Goal: Transaction & Acquisition: Purchase product/service

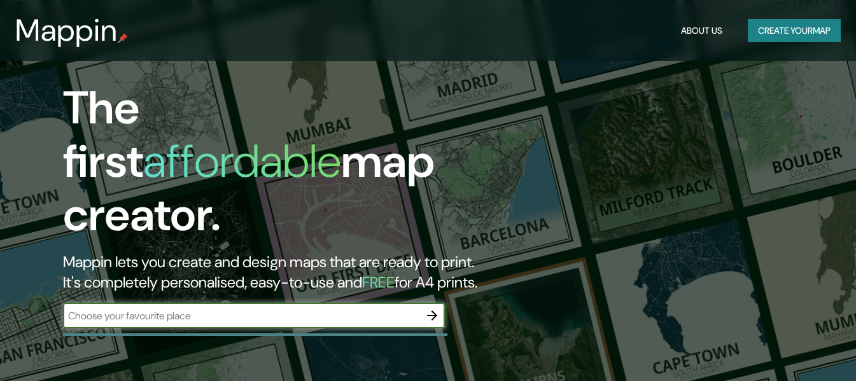
click at [257, 308] on input "text" at bounding box center [241, 315] width 356 height 15
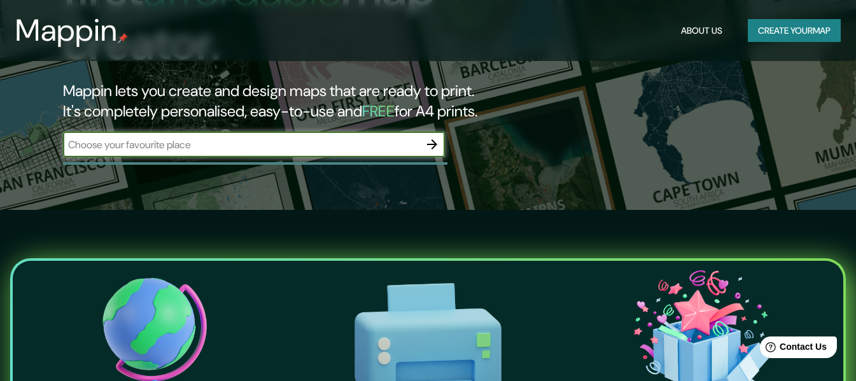
scroll to position [127, 0]
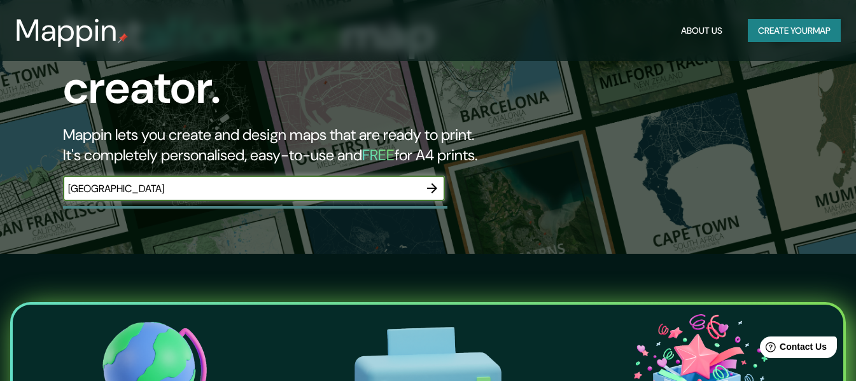
type input "[GEOGRAPHIC_DATA]"
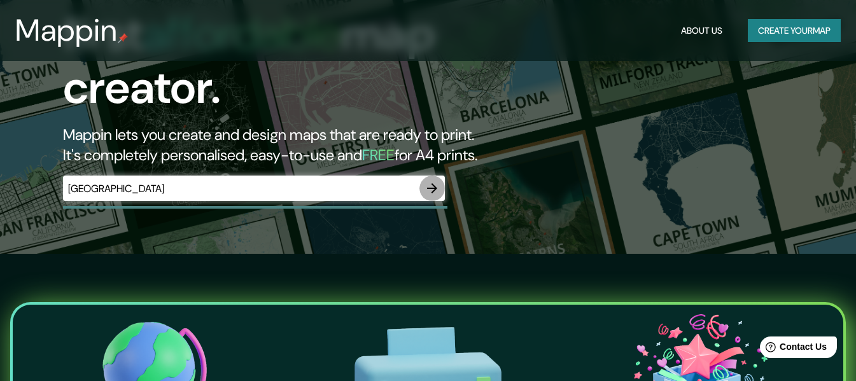
click at [438, 181] on icon "button" at bounding box center [431, 188] width 15 height 15
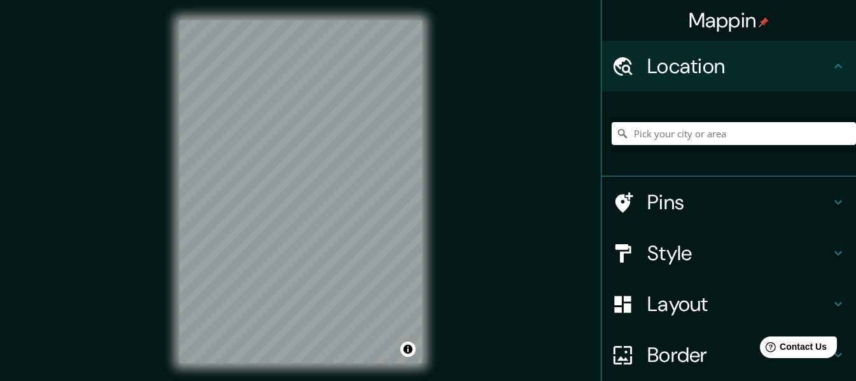
click at [635, 195] on div at bounding box center [629, 202] width 36 height 22
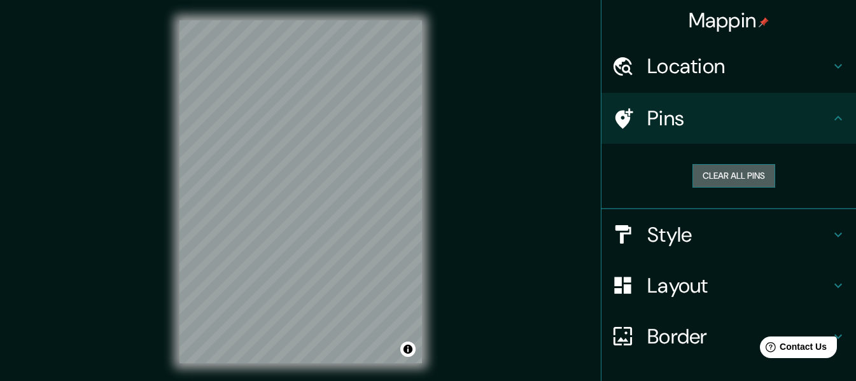
click at [726, 182] on button "Clear all pins" at bounding box center [733, 176] width 83 height 24
click at [670, 303] on div "Layout" at bounding box center [728, 285] width 254 height 51
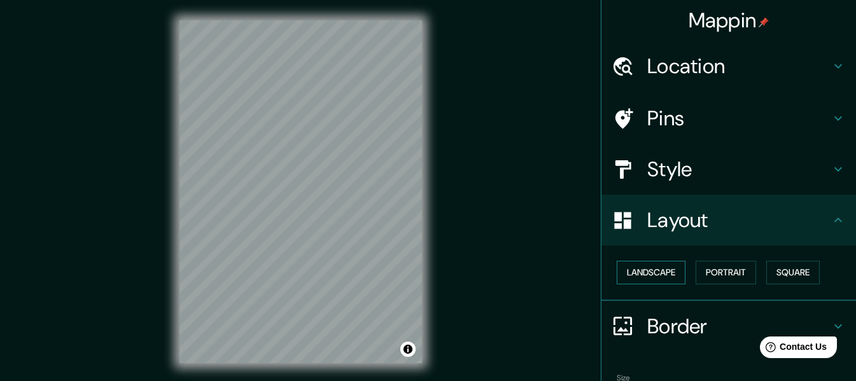
click at [662, 281] on button "Landscape" at bounding box center [650, 273] width 69 height 24
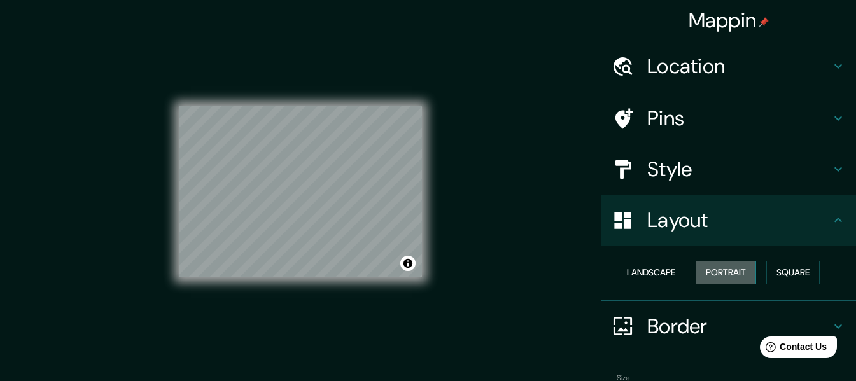
click at [741, 266] on button "Portrait" at bounding box center [725, 273] width 60 height 24
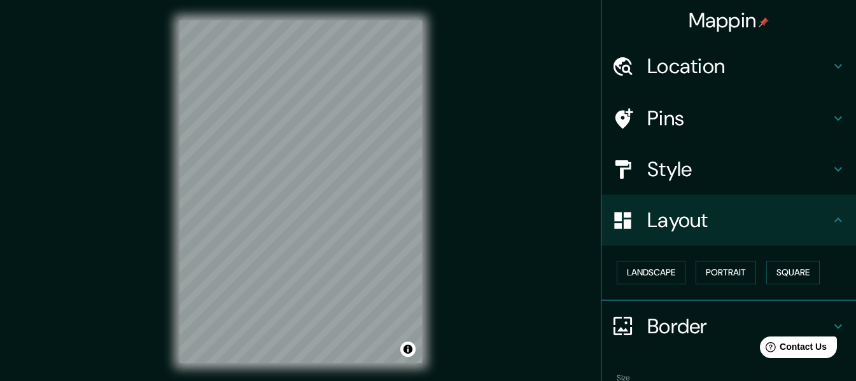
click at [667, 182] on h4 "Style" at bounding box center [738, 168] width 183 height 25
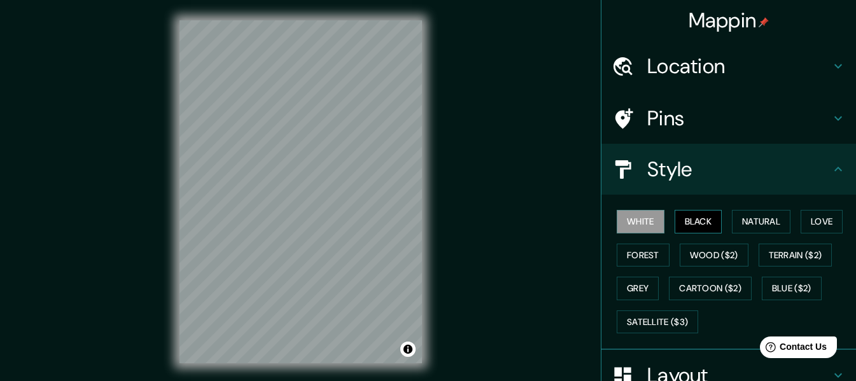
click at [693, 227] on button "Black" at bounding box center [698, 222] width 48 height 24
click at [689, 219] on button "Black" at bounding box center [698, 222] width 48 height 24
click at [631, 222] on button "White" at bounding box center [640, 222] width 48 height 24
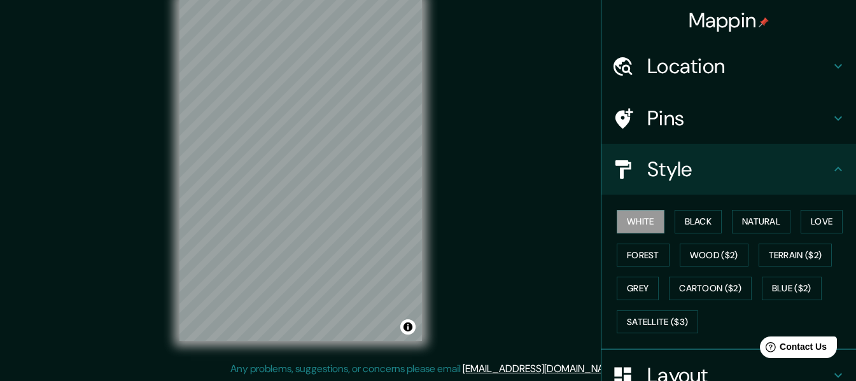
scroll to position [23, 0]
click at [457, 331] on div "Mappin Location Pins Style White Black Natural Love Forest Wood ($2) Terrain ($…" at bounding box center [428, 179] width 856 height 404
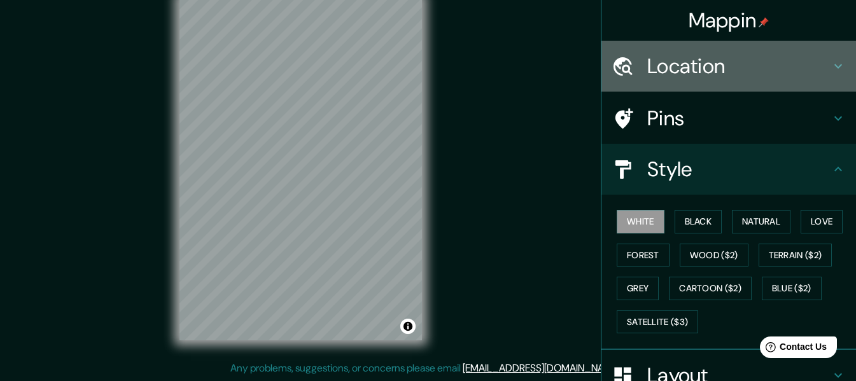
click at [653, 76] on h4 "Location" at bounding box center [738, 65] width 183 height 25
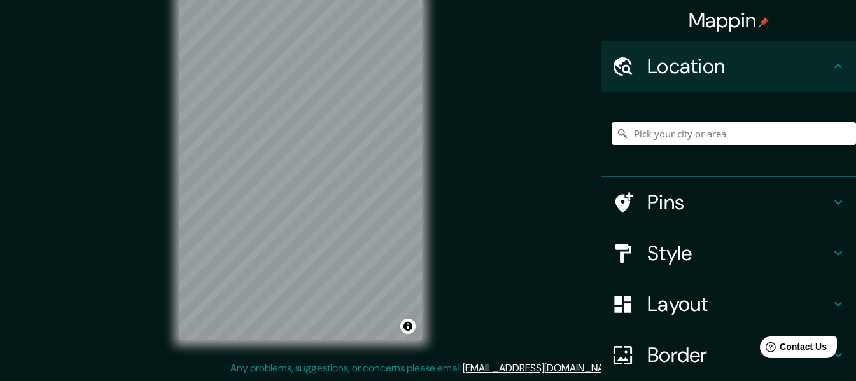
click at [660, 134] on input "Pick your city or area" at bounding box center [733, 133] width 244 height 23
paste input "[GEOGRAPHIC_DATA]"
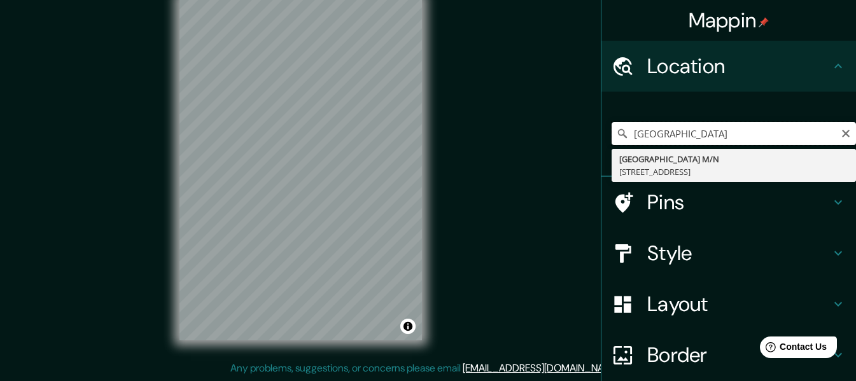
click at [766, 135] on input "[GEOGRAPHIC_DATA]" at bounding box center [733, 133] width 244 height 23
type input "[GEOGRAPHIC_DATA]"
click at [398, 135] on div "Mappin Location [GEOGRAPHIC_DATA] [GEOGRAPHIC_DATA], [GEOGRAPHIC_DATA], [GEOGRA…" at bounding box center [428, 179] width 856 height 404
type input "[GEOGRAPHIC_DATA][PERSON_NAME], [GEOGRAPHIC_DATA], [GEOGRAPHIC_DATA]"
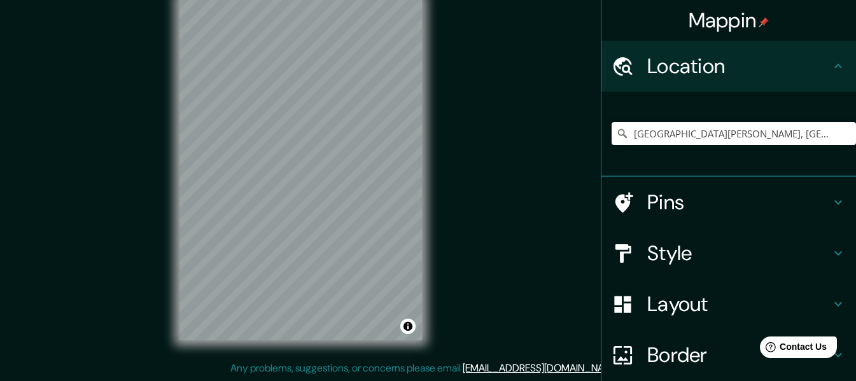
click at [764, 277] on div "Style" at bounding box center [728, 253] width 254 height 51
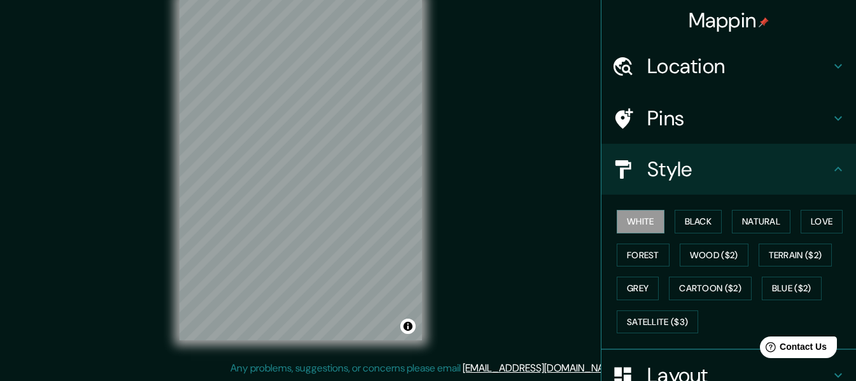
click at [722, 269] on div "White Black Natural Love Forest Wood ($2) Terrain ($2) Grey Cartoon ($2) Blue (…" at bounding box center [733, 272] width 244 height 134
click at [709, 249] on button "Wood ($2)" at bounding box center [713, 256] width 69 height 24
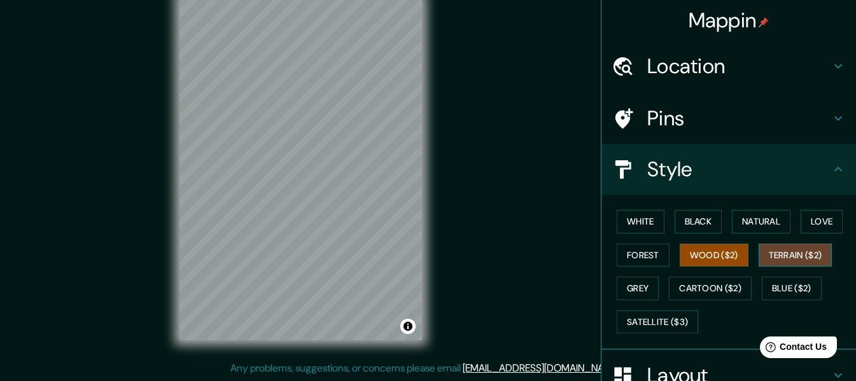
click at [780, 260] on button "Terrain ($2)" at bounding box center [795, 256] width 74 height 24
click at [810, 258] on button "Terrain ($2)" at bounding box center [795, 256] width 74 height 24
click at [826, 230] on button "Love" at bounding box center [821, 222] width 42 height 24
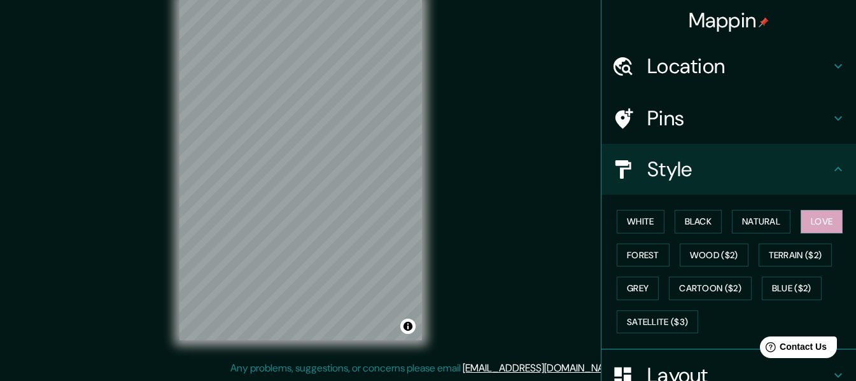
click at [807, 300] on div "White Black Natural Love Forest Wood ($2) Terrain ($2) Grey Cartoon ($2) Blue (…" at bounding box center [733, 272] width 244 height 134
click at [799, 291] on button "Blue ($2)" at bounding box center [791, 289] width 60 height 24
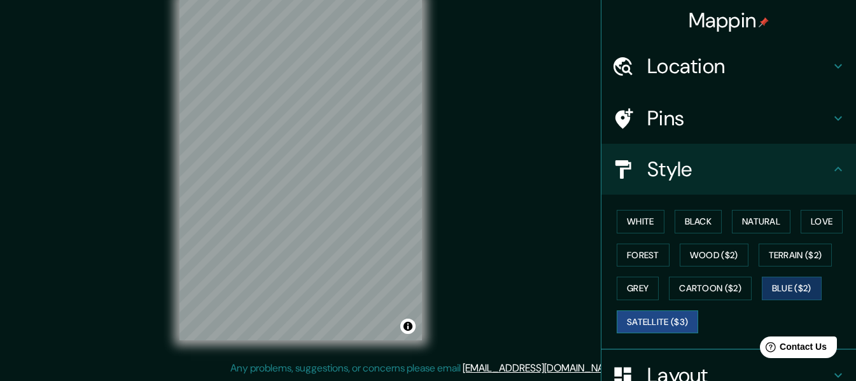
click at [661, 324] on button "Satellite ($3)" at bounding box center [656, 322] width 81 height 24
click at [616, 293] on button "Grey" at bounding box center [637, 289] width 42 height 24
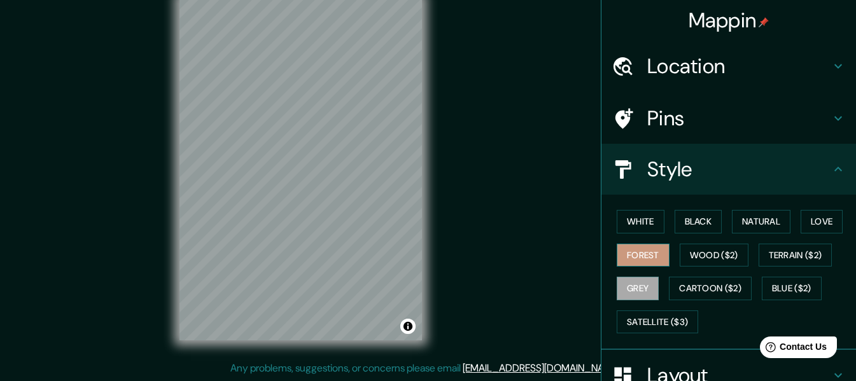
click at [626, 262] on button "Forest" at bounding box center [642, 256] width 53 height 24
click at [630, 228] on button "White" at bounding box center [640, 222] width 48 height 24
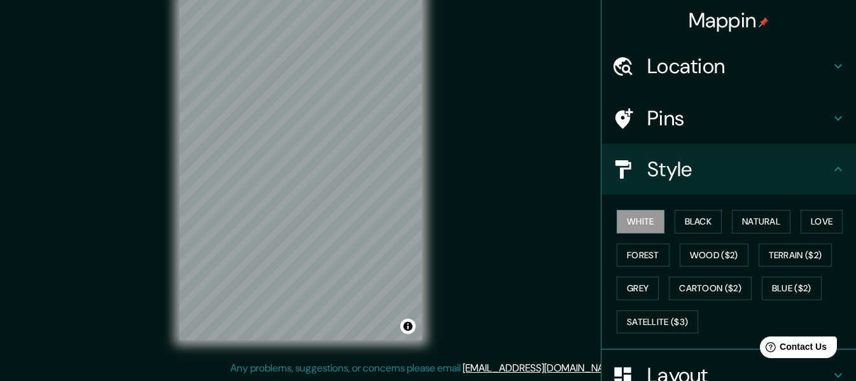
click at [742, 101] on div "Pins" at bounding box center [728, 118] width 254 height 51
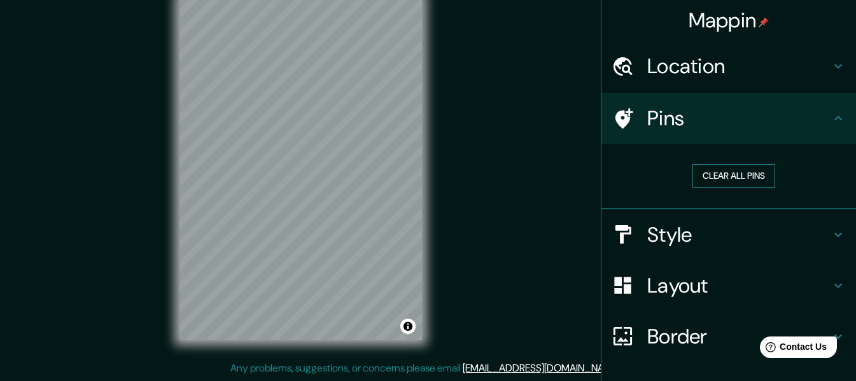
click at [721, 170] on button "Clear all pins" at bounding box center [733, 176] width 83 height 24
click at [719, 180] on button "Clear all pins" at bounding box center [733, 176] width 83 height 24
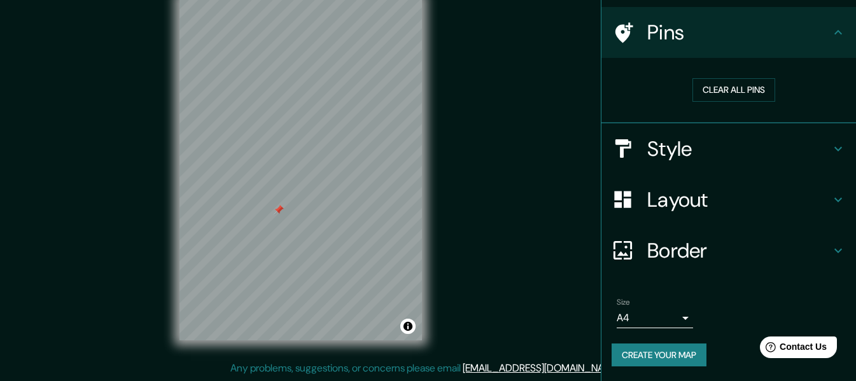
scroll to position [87, 0]
click at [674, 258] on h4 "Border" at bounding box center [738, 249] width 183 height 25
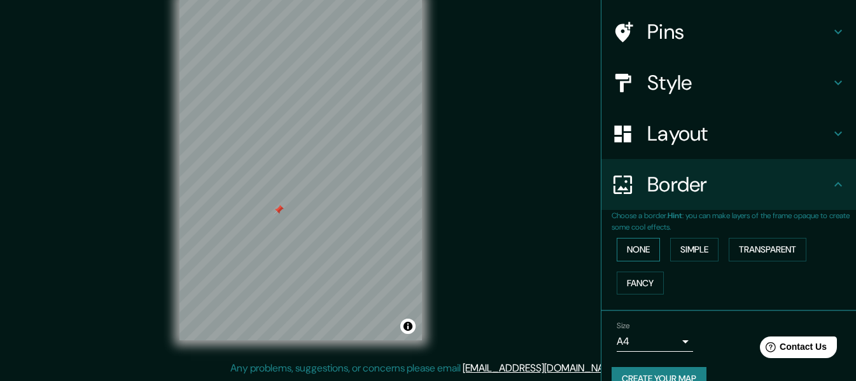
click at [635, 251] on button "None" at bounding box center [637, 250] width 43 height 24
click at [673, 251] on button "Simple" at bounding box center [694, 250] width 48 height 24
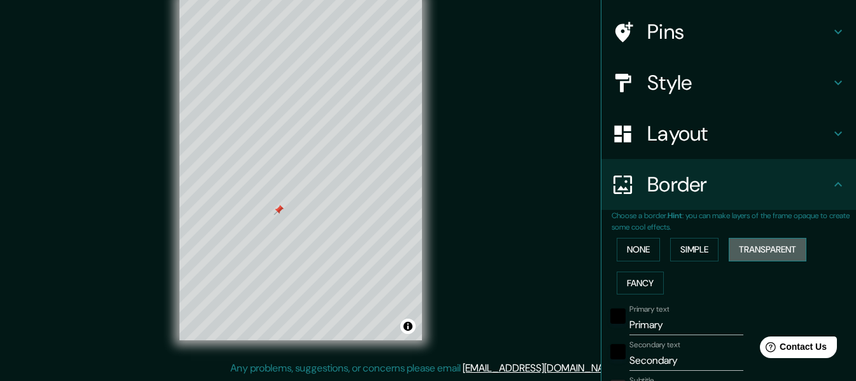
click at [770, 251] on button "Transparent" at bounding box center [767, 250] width 78 height 24
type input "183"
type input "30"
click at [645, 282] on button "Fancy" at bounding box center [639, 284] width 47 height 24
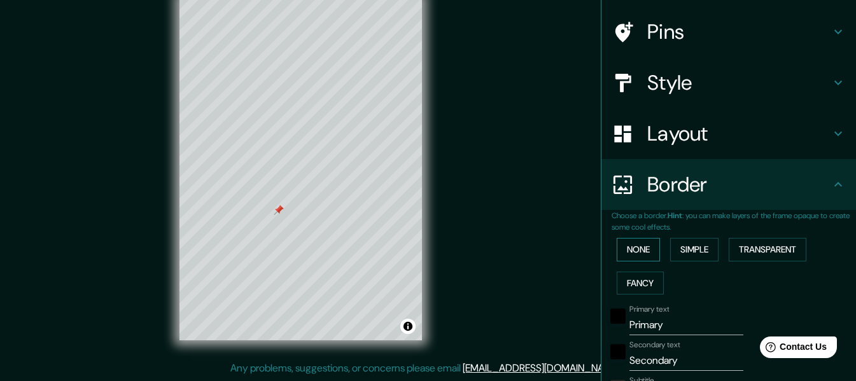
click at [635, 256] on button "None" at bounding box center [637, 250] width 43 height 24
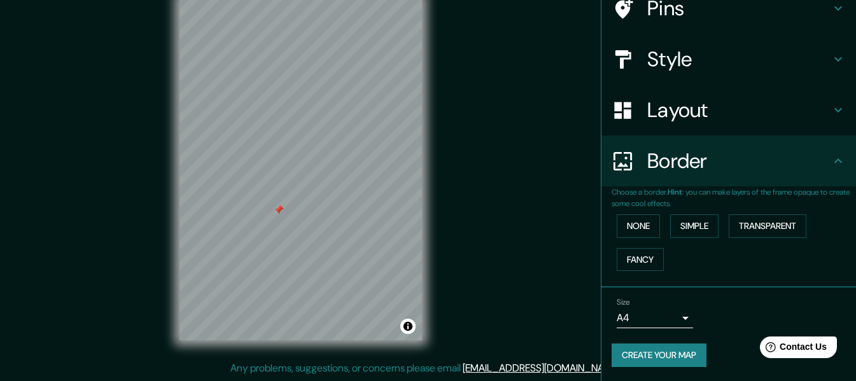
scroll to position [111, 0]
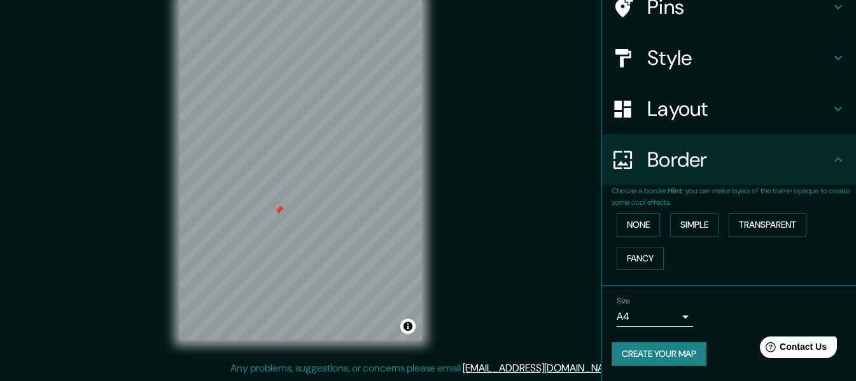
click at [674, 324] on body "Mappin Location [GEOGRAPHIC_DATA][PERSON_NAME], [GEOGRAPHIC_DATA], [GEOGRAPHIC_…" at bounding box center [428, 167] width 856 height 381
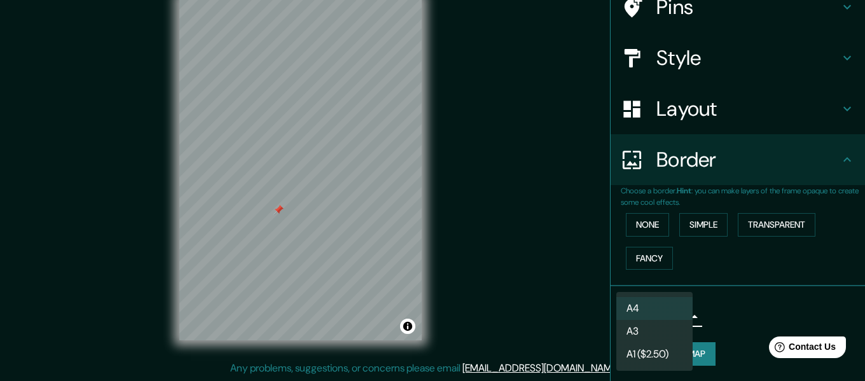
drag, startPoint x: 669, startPoint y: 352, endPoint x: 667, endPoint y: 335, distance: 17.3
click at [667, 335] on ul "A4 A3 A1 ($2.50)" at bounding box center [654, 331] width 76 height 79
click at [667, 335] on li "A3" at bounding box center [654, 331] width 76 height 23
type input "a4"
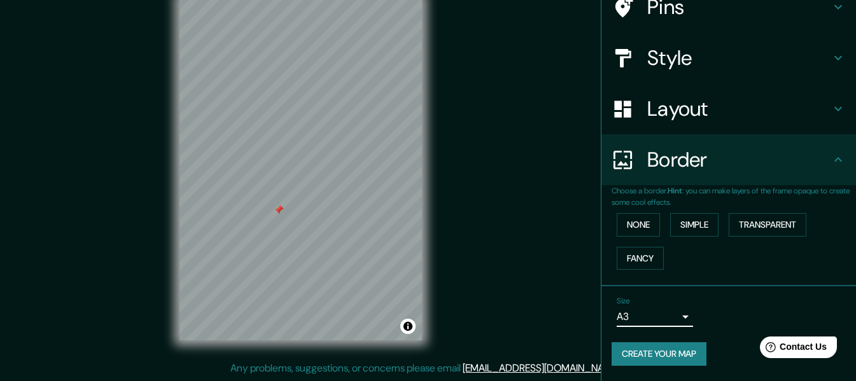
click at [661, 47] on h4 "Style" at bounding box center [738, 57] width 183 height 25
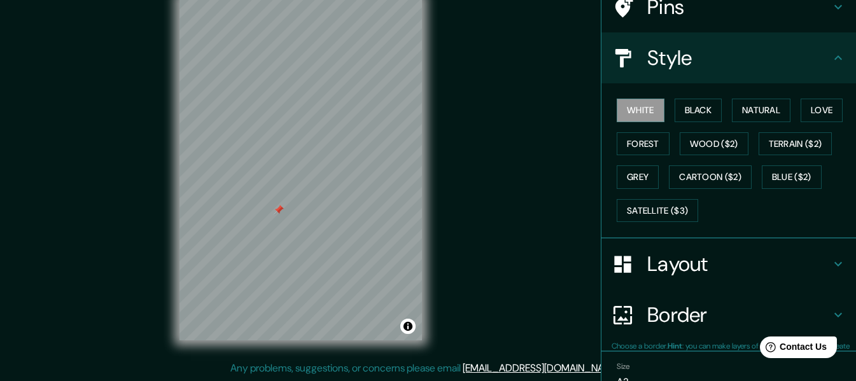
click at [661, 29] on div "Pins" at bounding box center [728, 7] width 254 height 51
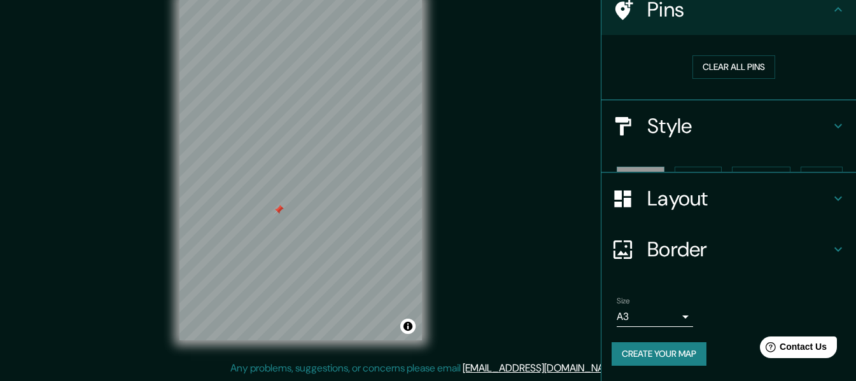
scroll to position [87, 0]
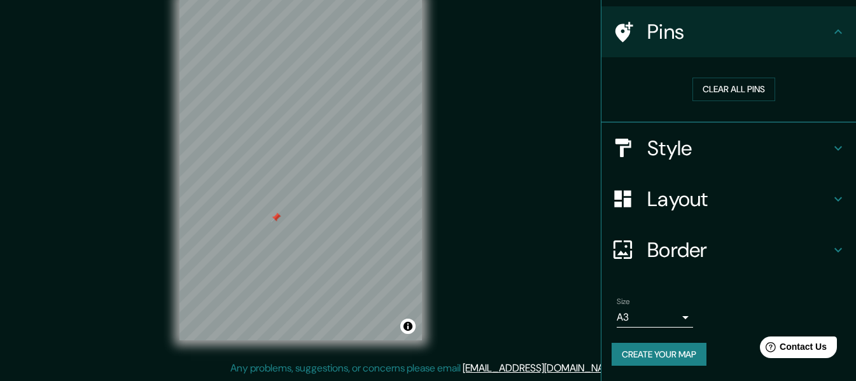
click at [278, 212] on div at bounding box center [276, 217] width 10 height 10
click at [277, 202] on div at bounding box center [277, 205] width 10 height 10
click at [697, 249] on h4 "Border" at bounding box center [738, 249] width 183 height 25
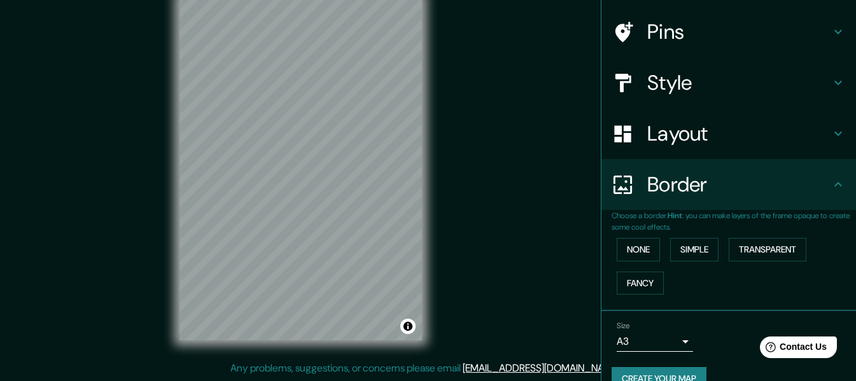
click at [687, 151] on div "Layout" at bounding box center [728, 133] width 254 height 51
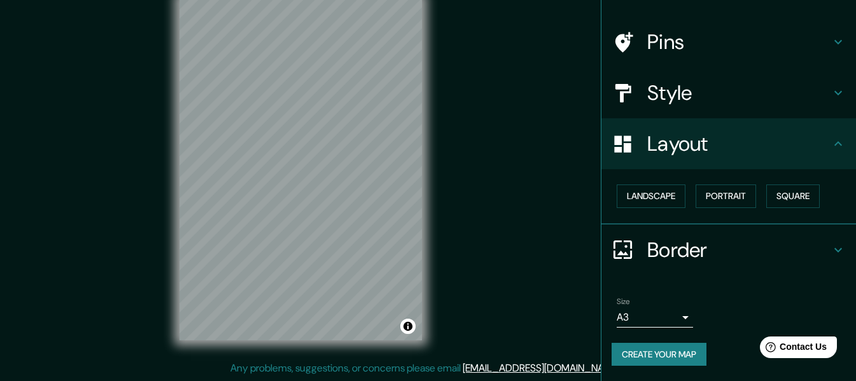
scroll to position [76, 0]
click at [723, 204] on button "Portrait" at bounding box center [725, 196] width 60 height 24
click at [786, 202] on button "Square" at bounding box center [792, 196] width 53 height 24
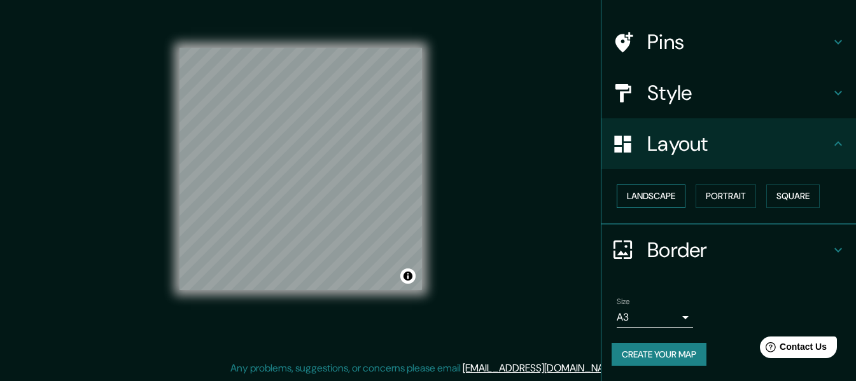
click at [670, 205] on button "Landscape" at bounding box center [650, 196] width 69 height 24
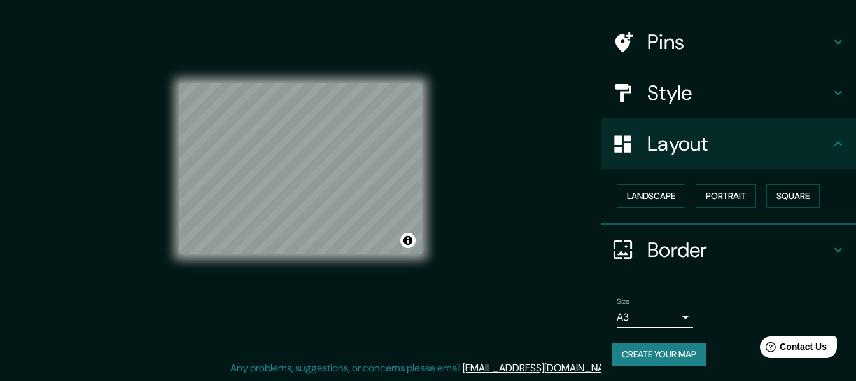
click at [756, 206] on div "Landscape [GEOGRAPHIC_DATA]" at bounding box center [733, 196] width 244 height 34
click at [741, 201] on button "Portrait" at bounding box center [725, 196] width 60 height 24
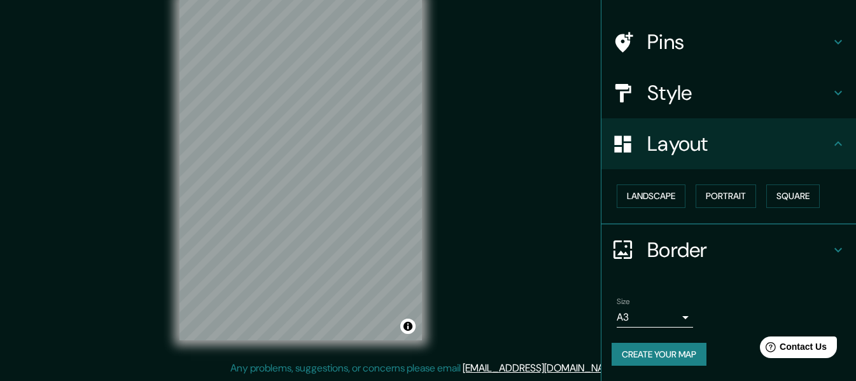
click at [681, 352] on button "Create your map" at bounding box center [658, 355] width 95 height 24
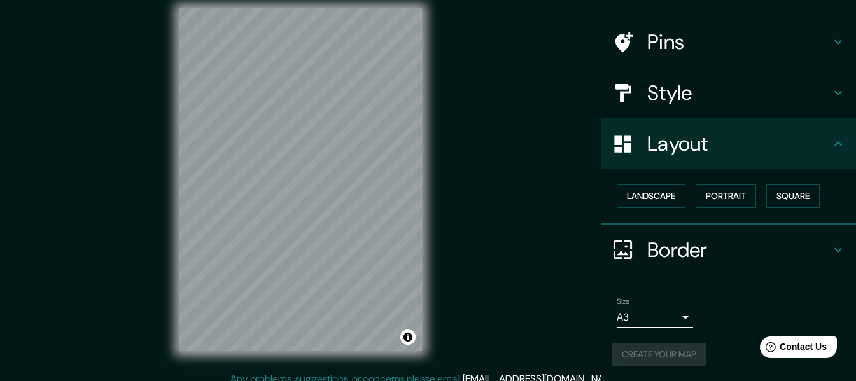
scroll to position [0, 0]
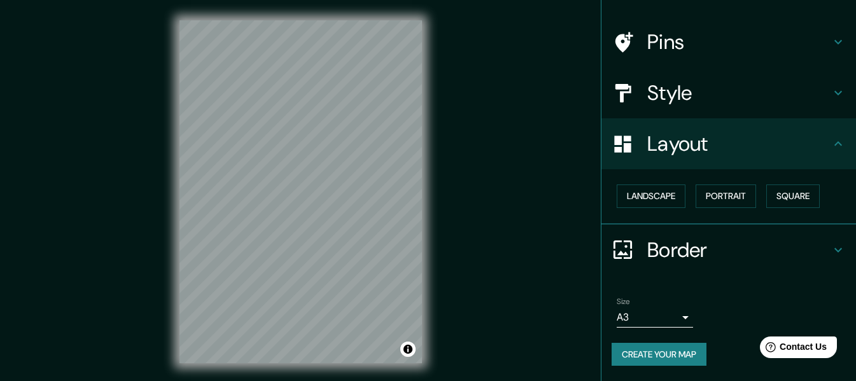
click at [665, 349] on button "Create your map" at bounding box center [658, 355] width 95 height 24
